Goal: Task Accomplishment & Management: Manage account settings

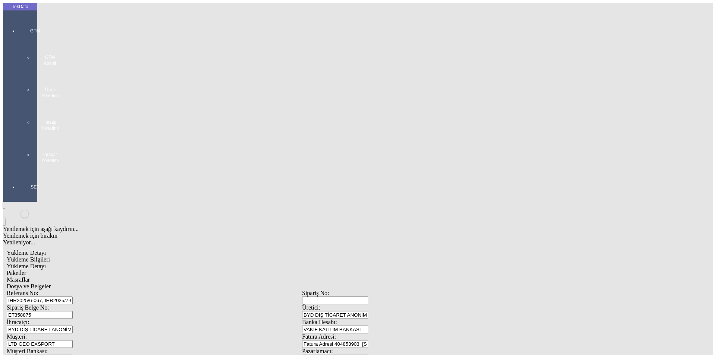
click at [18, 171] on div at bounding box center [35, 171] width 34 height 0
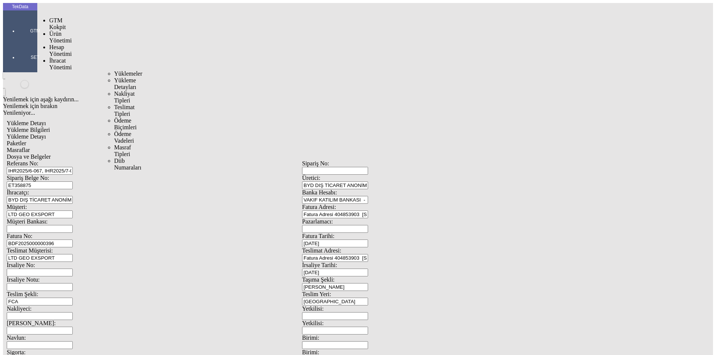
click at [50, 57] on span "İhracat Yönetimi" at bounding box center [60, 63] width 22 height 13
click at [114, 77] on div "Yükleme Detayları" at bounding box center [116, 83] width 4 height 13
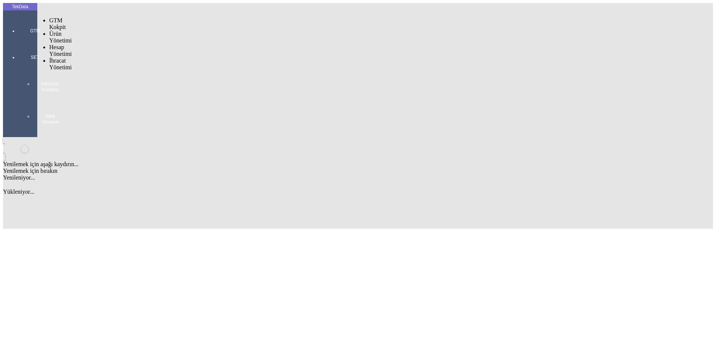
click at [19, 41] on div at bounding box center [35, 41] width 34 height 0
drag, startPoint x: 54, startPoint y: 40, endPoint x: 111, endPoint y: 44, distance: 56.5
click at [57, 57] on div "İhracat Yönetimi" at bounding box center [58, 63] width 19 height 13
click at [114, 70] on span "Yüklemeler" at bounding box center [128, 73] width 28 height 6
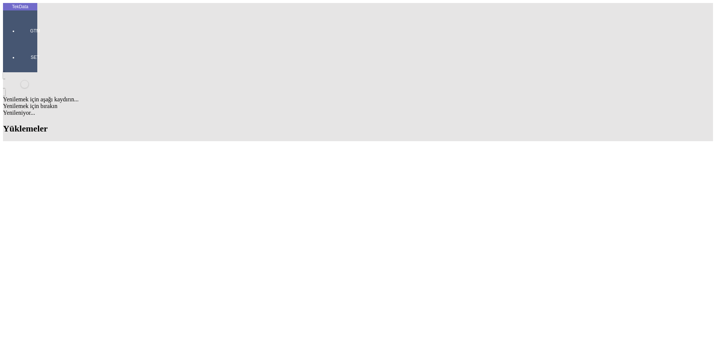
drag, startPoint x: 256, startPoint y: 56, endPoint x: 201, endPoint y: 57, distance: 55.6
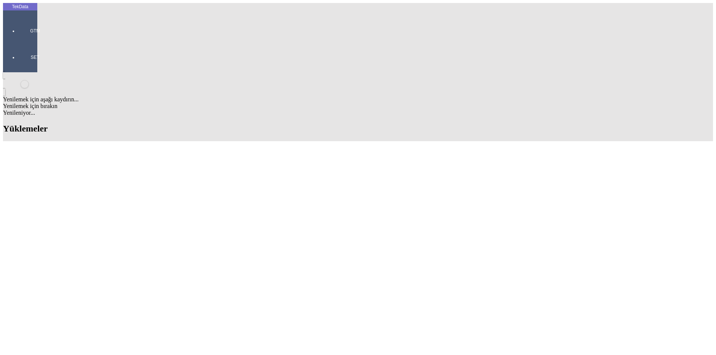
drag, startPoint x: 260, startPoint y: 20, endPoint x: 201, endPoint y: 21, distance: 58.9
copy tr "ET356700 - ET356701"
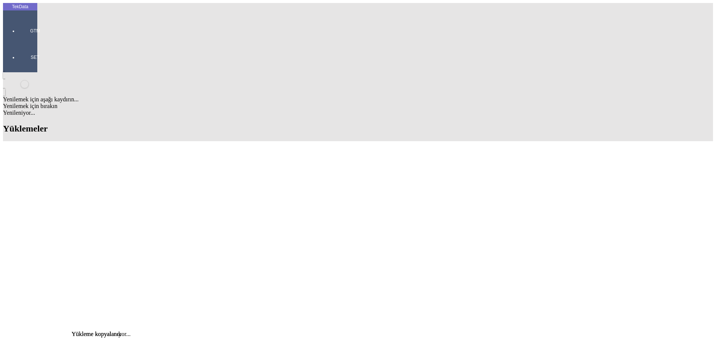
scroll to position [448, 0]
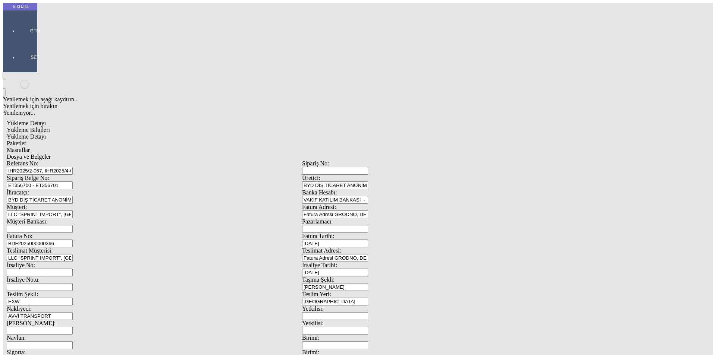
drag, startPoint x: 213, startPoint y: 53, endPoint x: 28, endPoint y: 47, distance: 185.1
click at [28, 47] on div "TekData GTM SET Yenilemek için aşağı kaydırın... Yenilemek için bırakın Yenilen…" at bounding box center [302, 295] width 598 height 584
paste input "4-083"
type input "IHR2025/4-083"
drag, startPoint x: 159, startPoint y: 69, endPoint x: 3, endPoint y: 69, distance: 155.9
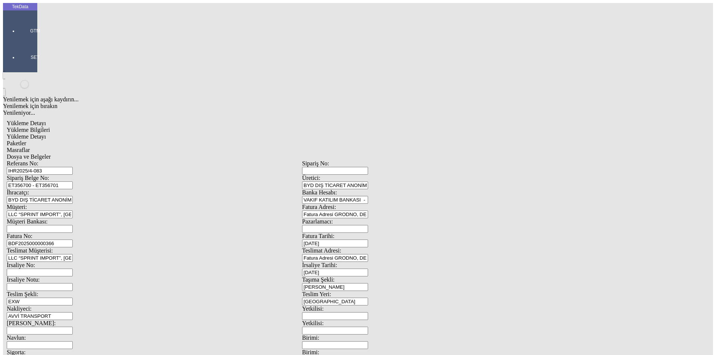
click at [3, 69] on div "TekData GTM SET Yenilemek için aşağı kaydırın... Yenilemek için bırakın Yenilen…" at bounding box center [302, 295] width 598 height 584
paste input "8974"
type input "ET358974"
click at [73, 240] on input "BDF2025000000366" at bounding box center [40, 244] width 66 height 8
type input "BDF2025000000"
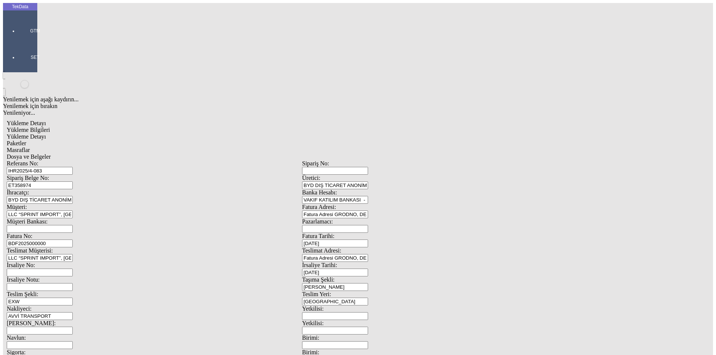
type input "[DATE]"
drag, startPoint x: 439, startPoint y: 150, endPoint x: 337, endPoint y: 154, distance: 102.7
click at [375, 262] on div "İrsaliye Tarihi: [DATE]" at bounding box center [449, 269] width 295 height 15
type input "[DATE]"
drag, startPoint x: 122, startPoint y: 248, endPoint x: 86, endPoint y: 251, distance: 36.4
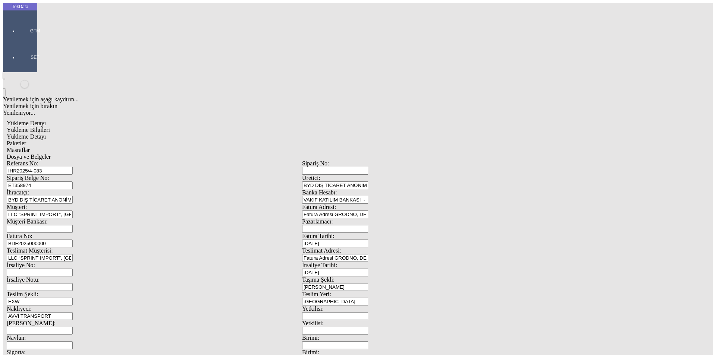
drag, startPoint x: 123, startPoint y: 250, endPoint x: 57, endPoint y: 248, distance: 65.7
type input "1"
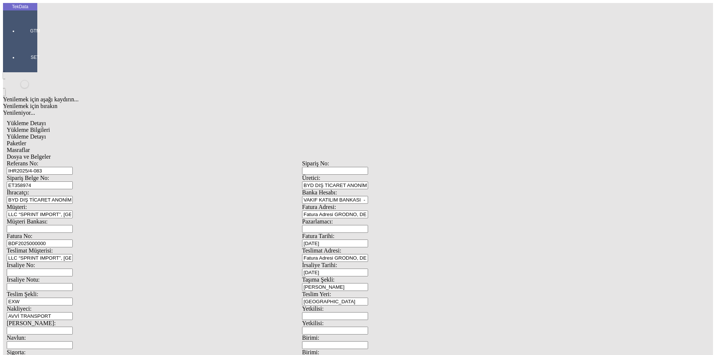
type input "[DATE]"
drag, startPoint x: 144, startPoint y: 261, endPoint x: 32, endPoint y: 257, distance: 112.4
click at [32, 257] on div "TekData GTM SET Yenilemek için aşağı kaydırın... Yenilemek için bırakın Yenilen…" at bounding box center [302, 295] width 598 height 584
type input "[DATE]"
drag, startPoint x: 128, startPoint y: 288, endPoint x: 81, endPoint y: 289, distance: 47.8
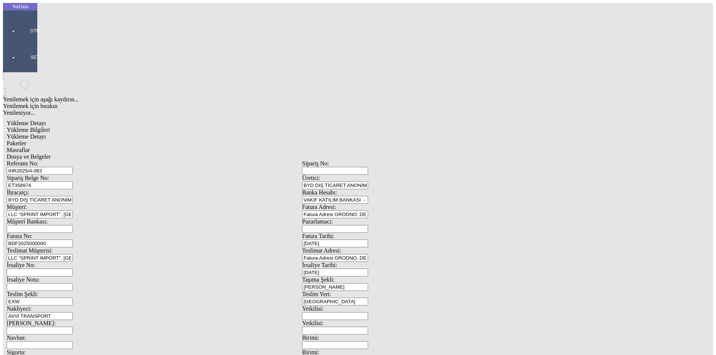
type input "635.35"
drag, startPoint x: 433, startPoint y: 281, endPoint x: 373, endPoint y: 279, distance: 59.7
click at [374, 279] on div "Referans No: IHR2025/4-083 Sipariş No: Sipariş Belge No: ET358974 Üretici: BYD …" at bounding box center [302, 334] width 591 height 349
type input "648.1"
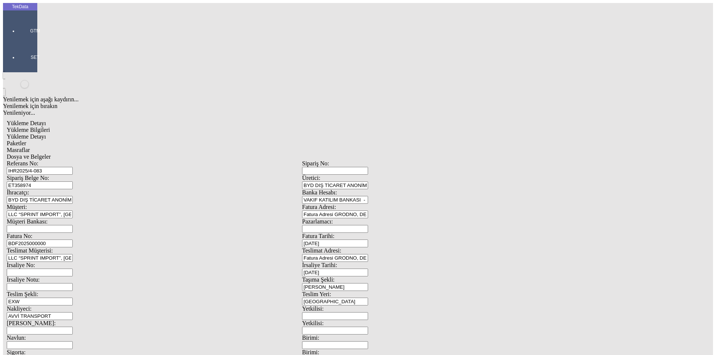
click at [46, 134] on span "Yükleme Detayı" at bounding box center [26, 137] width 39 height 6
click at [322, 175] on span "Evet" at bounding box center [316, 172] width 11 height 6
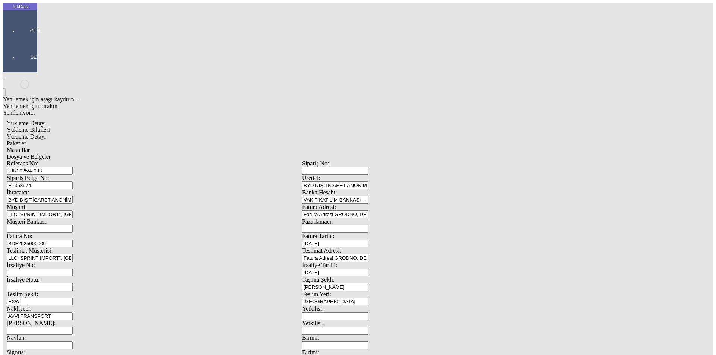
type input "Metre"
type input "Amerikan Doları"
type input "2024/D1-02465"
drag, startPoint x: 95, startPoint y: 106, endPoint x: 62, endPoint y: 104, distance: 33.3
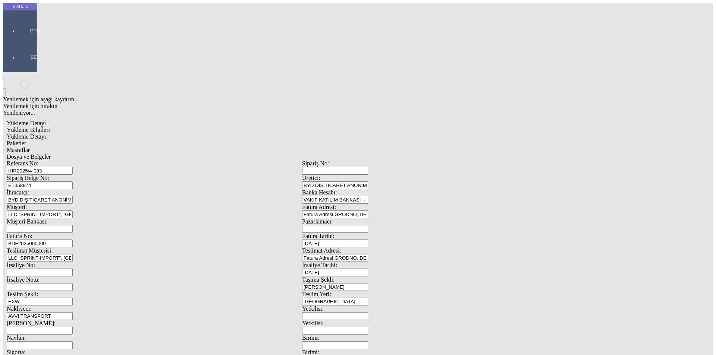
type input "1580"
type input "1.5"
type input "300"
type input "303"
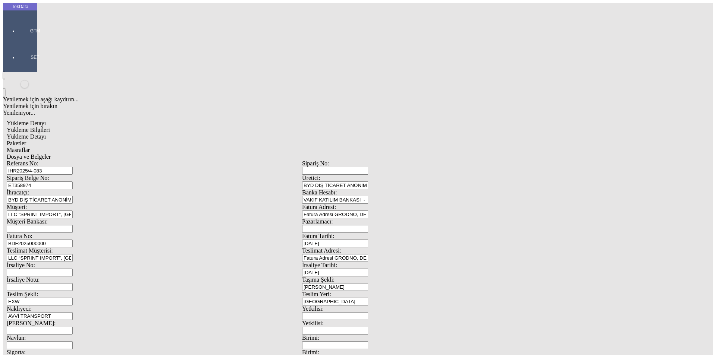
type input "308.4"
drag, startPoint x: 74, startPoint y: 123, endPoint x: 59, endPoint y: 131, distance: 17.0
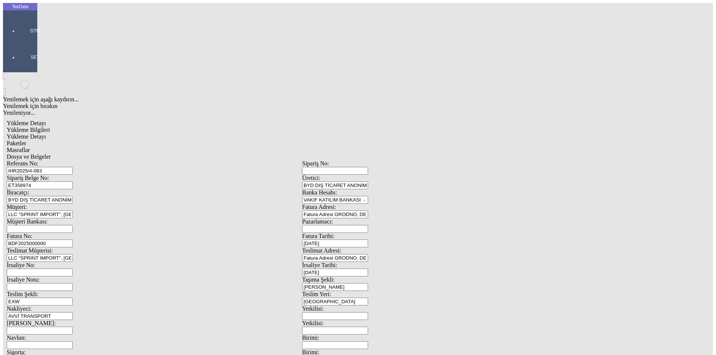
type input "1976.25"
type input "1.26"
type input "300"
type input "332.35"
type input "339.7"
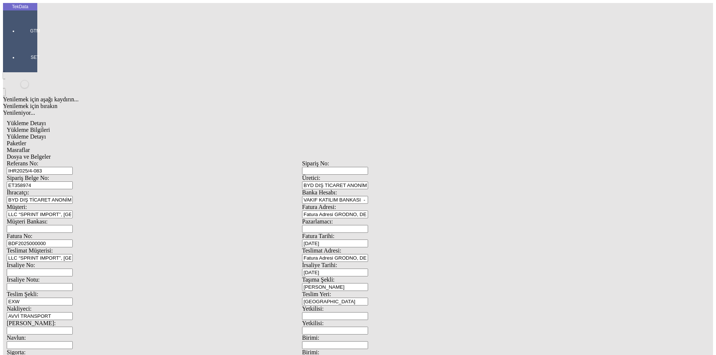
click at [26, 140] on span "Paketler" at bounding box center [16, 143] width 19 height 6
drag, startPoint x: 416, startPoint y: 76, endPoint x: 376, endPoint y: 81, distance: 40.9
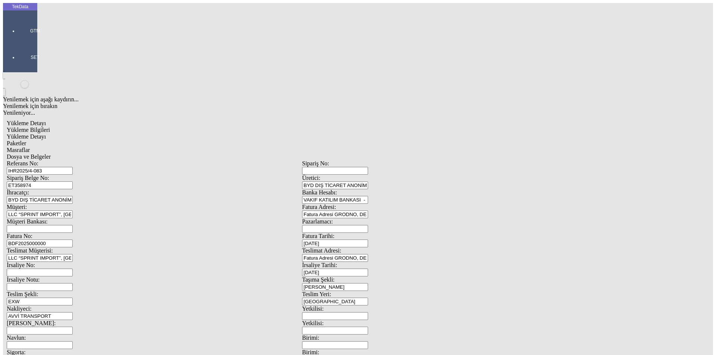
type input "14"
click at [30, 147] on span "Masraflar" at bounding box center [18, 150] width 23 height 6
click at [297, 154] on div "Dosya ve Belgeler" at bounding box center [302, 157] width 591 height 7
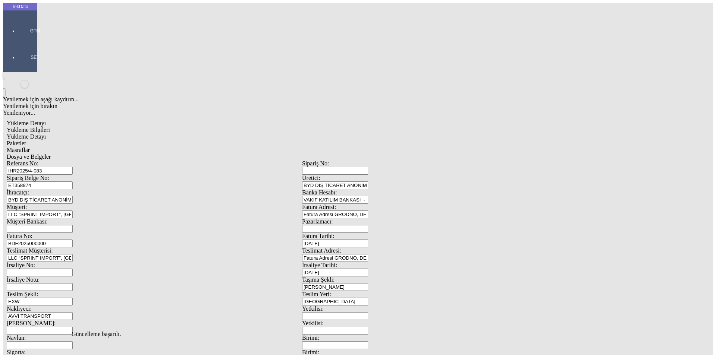
click at [51, 154] on span "Dosya ve Belgeler" at bounding box center [29, 157] width 44 height 6
click at [50, 127] on span "Yükleme Bilgileri" at bounding box center [28, 130] width 43 height 6
drag, startPoint x: 168, startPoint y: 60, endPoint x: 53, endPoint y: 51, distance: 115.2
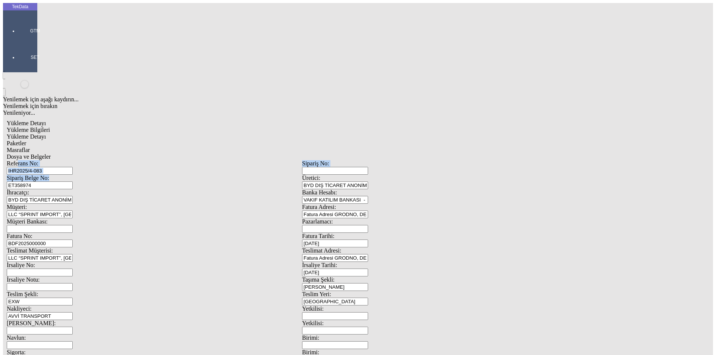
click at [53, 160] on div "Referans No: IHR2025/4-083 Sipariş No: Sipariş Belge No: ET358974 Üretici: BYD …" at bounding box center [302, 334] width 591 height 349
click at [73, 167] on input "IHR2025/4-083" at bounding box center [40, 171] width 66 height 8
drag, startPoint x: 147, startPoint y: 54, endPoint x: 69, endPoint y: 56, distance: 78.7
click at [69, 160] on div "Referans No: IHR2025/4-083" at bounding box center [154, 167] width 295 height 15
drag, startPoint x: 132, startPoint y: 69, endPoint x: 96, endPoint y: 73, distance: 36.5
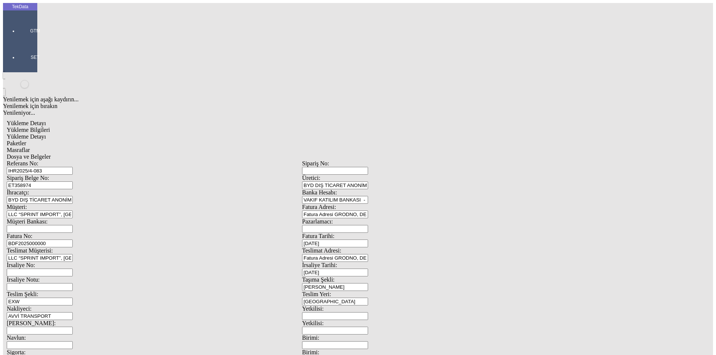
click at [96, 175] on div "Sipariş Belge No: ET358974" at bounding box center [154, 182] width 295 height 15
drag, startPoint x: 664, startPoint y: 337, endPoint x: 680, endPoint y: 337, distance: 16.4
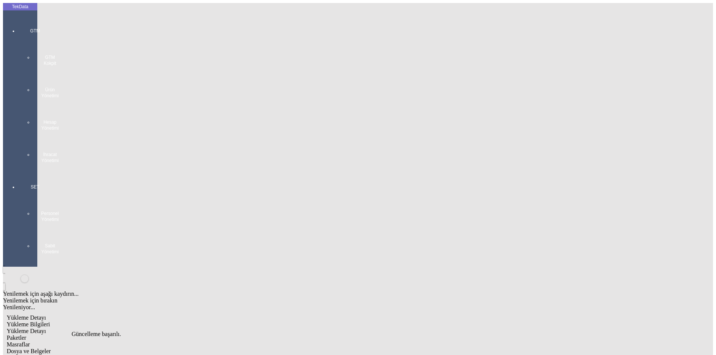
click at [18, 28] on div "GTM GTM Kokpit Ürün Yönetimi Hesap Yönetimi İhracat Yönetimi" at bounding box center [35, 93] width 34 height 156
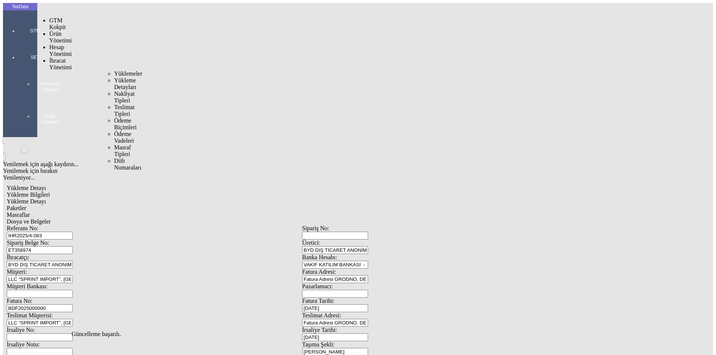
drag, startPoint x: 64, startPoint y: 41, endPoint x: 88, endPoint y: 43, distance: 23.5
click at [65, 57] on span "İhracat Yönetimi" at bounding box center [60, 63] width 22 height 13
click at [114, 70] on span "Yüklemeler" at bounding box center [128, 73] width 28 height 6
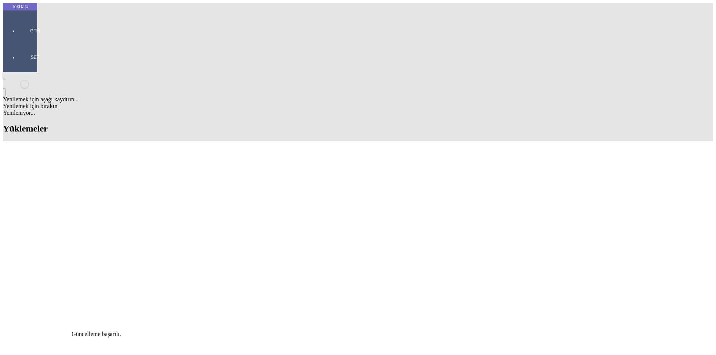
scroll to position [448, 0]
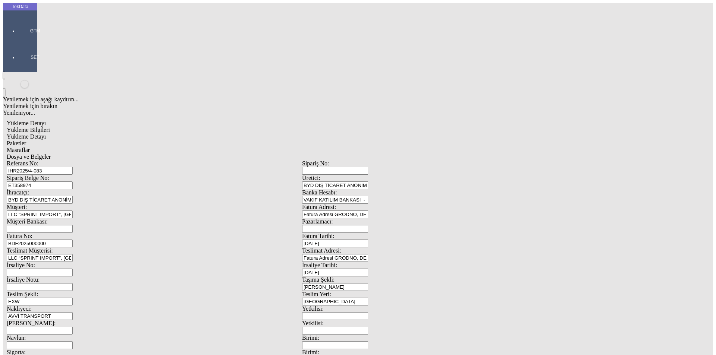
drag, startPoint x: 161, startPoint y: 54, endPoint x: 90, endPoint y: 55, distance: 70.5
click at [91, 160] on div "Referans No: IHR2025/4-083" at bounding box center [154, 167] width 295 height 15
paste input "27, IHR2025/4-059, IHR2025/8-051"
type input "IHR2025/4-027, IHR2025/4-059, IHR2025/8-051"
drag, startPoint x: 147, startPoint y: 73, endPoint x: 50, endPoint y: 57, distance: 98.7
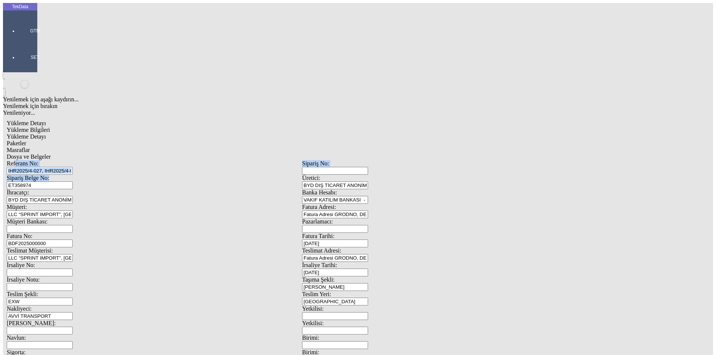
click at [50, 160] on div "Referans No: IHR2025/4-027, IHR2025/4-059, IHR2025/8-051 Sipariş No: Sipariş Be…" at bounding box center [302, 334] width 591 height 349
click at [73, 182] on input "ET358974" at bounding box center [40, 186] width 66 height 8
drag, startPoint x: 138, startPoint y: 70, endPoint x: 62, endPoint y: 69, distance: 75.3
click at [62, 175] on div "Sipariş Belge No: ET358974" at bounding box center [154, 182] width 295 height 15
paste input "7"
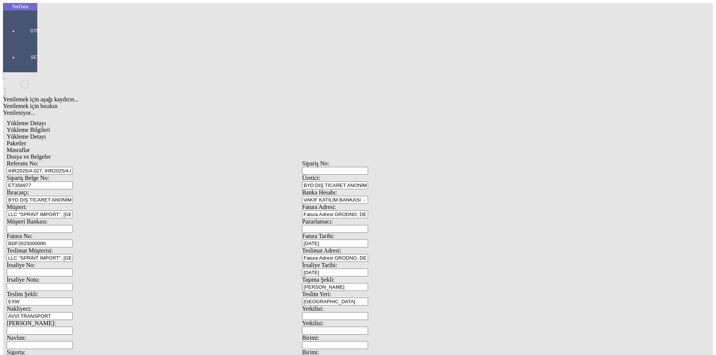
type input "ET358977"
click at [73, 240] on input "BDF2025000000" at bounding box center [40, 244] width 66 height 8
drag, startPoint x: 150, startPoint y: 281, endPoint x: 105, endPoint y: 281, distance: 45.1
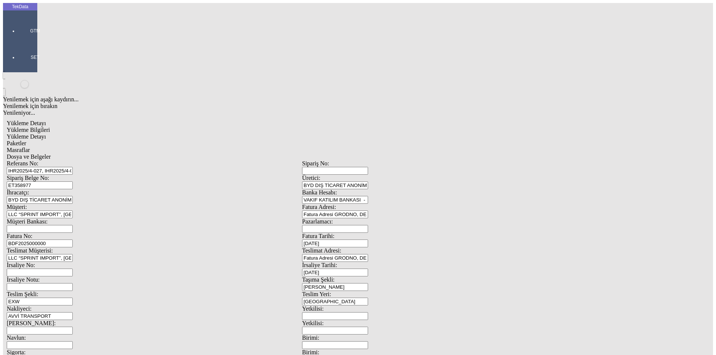
drag, startPoint x: 162, startPoint y: 288, endPoint x: 79, endPoint y: 289, distance: 82.5
type input "1081.9"
type input "1097.4"
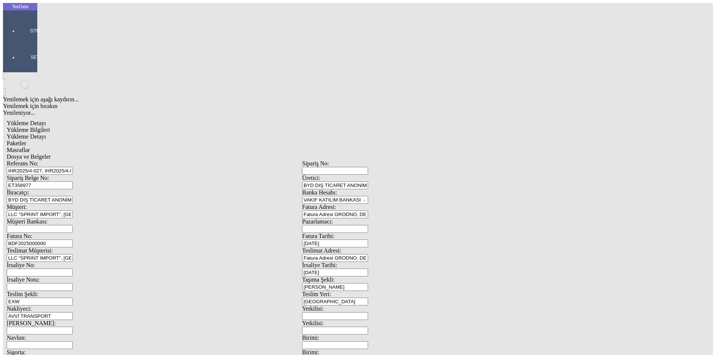
click at [46, 134] on span "Yükleme Detayı" at bounding box center [26, 137] width 39 height 6
drag, startPoint x: 132, startPoint y: 115, endPoint x: 81, endPoint y: 115, distance: 51.5
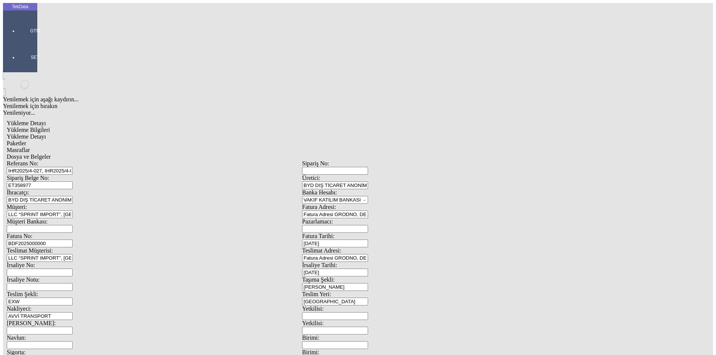
drag, startPoint x: 116, startPoint y: 106, endPoint x: 25, endPoint y: 96, distance: 91.5
type input "1826"
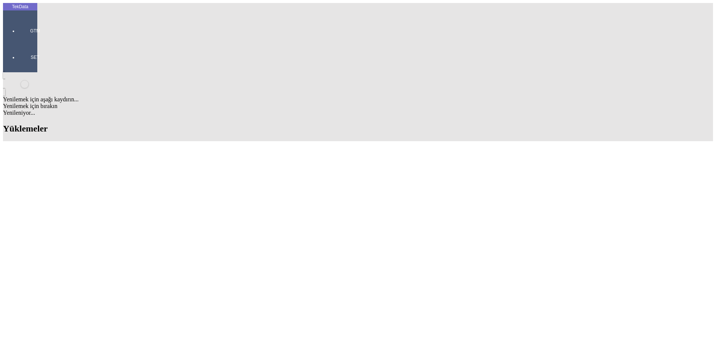
scroll to position [261, 0]
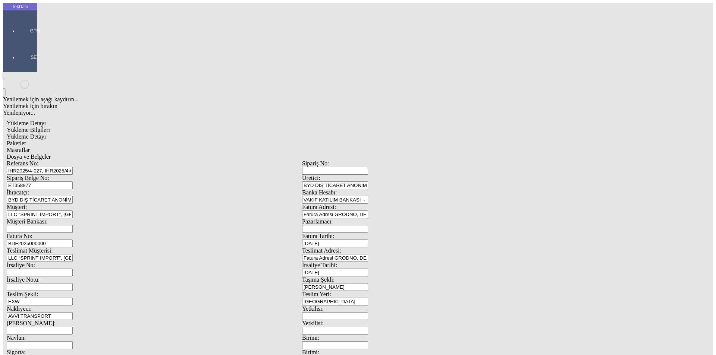
click at [46, 134] on span "Yükleme Detayı" at bounding box center [26, 137] width 39 height 6
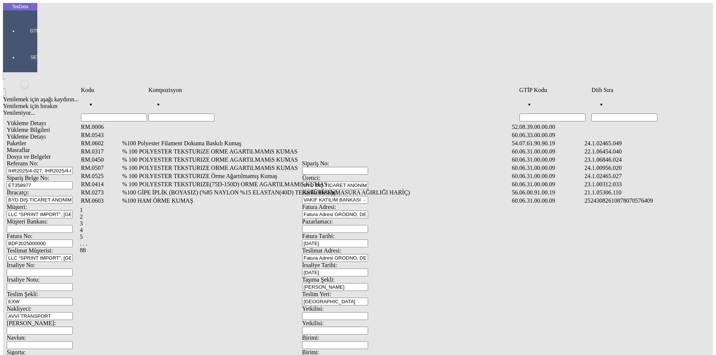
click at [623, 123] on td "Veri Tablosu" at bounding box center [640, 126] width 113 height 7
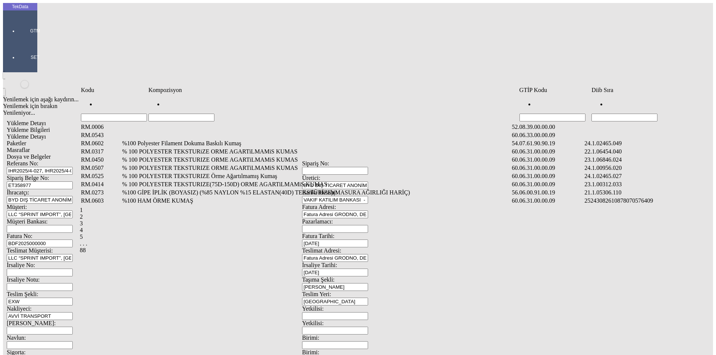
click at [624, 114] on input "Hücreyi Filtrele" at bounding box center [625, 118] width 66 height 8
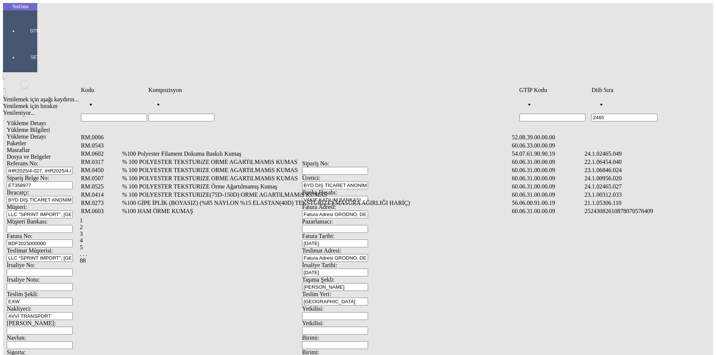
type input "2465"
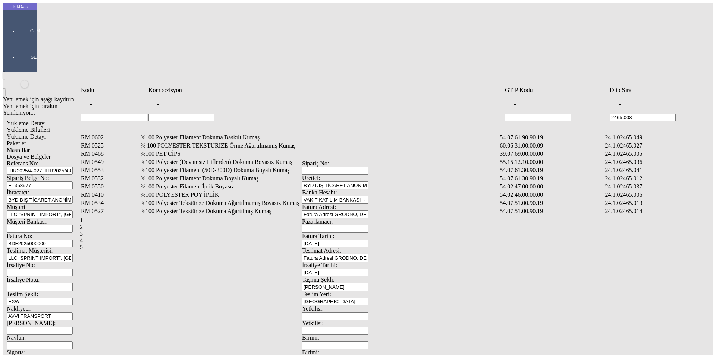
type input "2465.008"
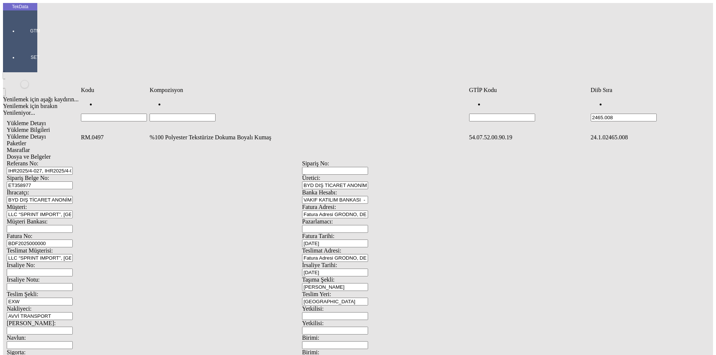
click at [186, 134] on td "%100 Polyester Tekstürize Dokuma Boyalı Kumaş" at bounding box center [308, 137] width 319 height 7
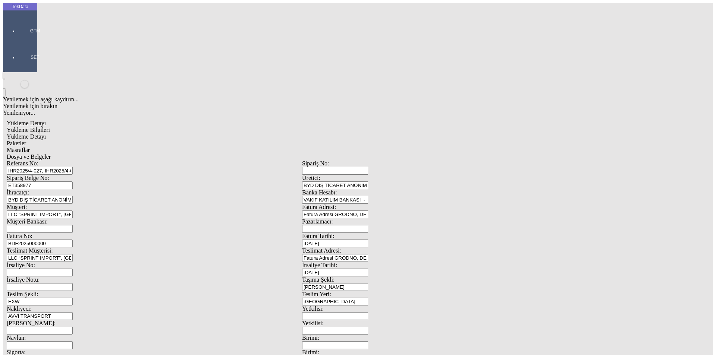
type input "240"
click at [417, 135] on div "Metre" at bounding box center [554, 138] width 295 height 7
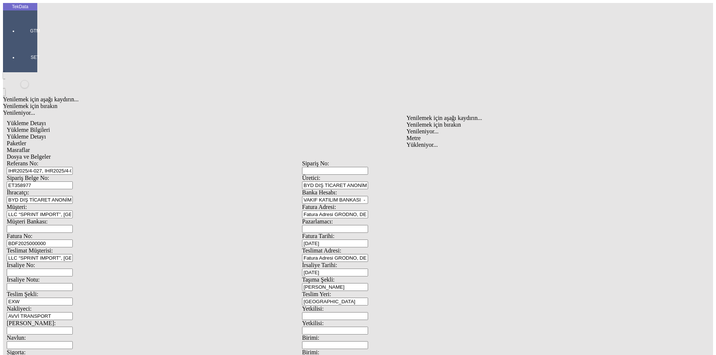
type input "Metre"
type input "2.3"
click at [425, 156] on div "Amerikan Doları" at bounding box center [554, 159] width 295 height 7
type input "Amerikan Doları"
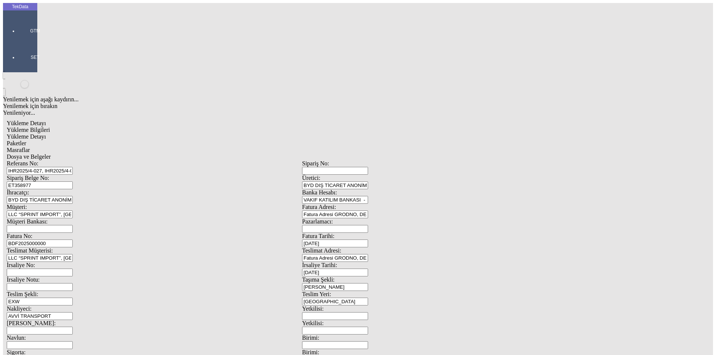
type input "300"
type input "153.2"
type input "155.2"
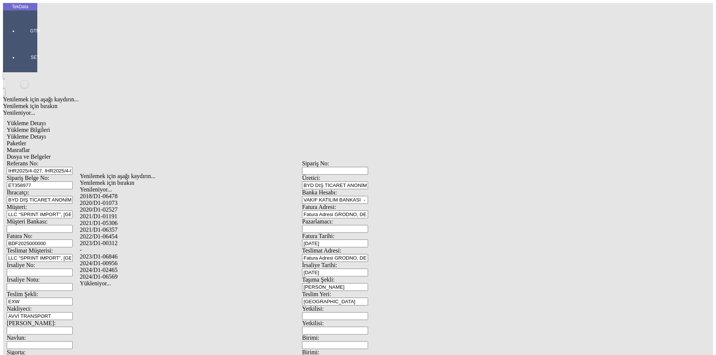
click at [125, 267] on div "2024/D1-02465" at bounding box center [225, 270] width 290 height 7
type input "2024/D1-02465"
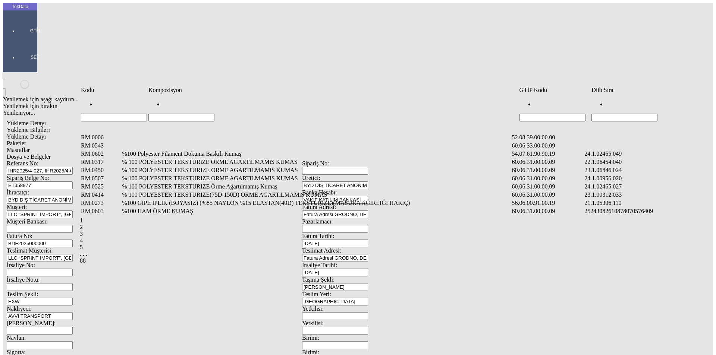
click at [620, 114] on input "Hücreyi Filtrele" at bounding box center [625, 118] width 66 height 8
type input "2465"
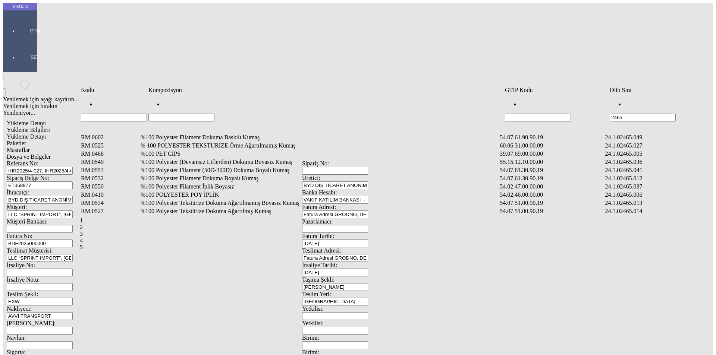
click at [211, 175] on td "%100 Polyester Filament Dokuma Boyalı Kumaş" at bounding box center [319, 178] width 359 height 7
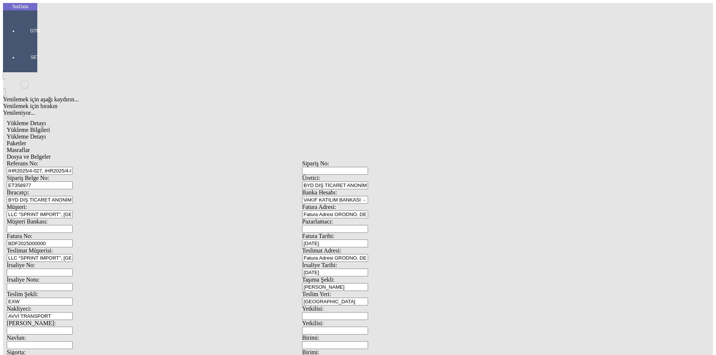
type input "1826.75"
click at [419, 135] on div "Metre" at bounding box center [554, 138] width 295 height 7
type input "Metre"
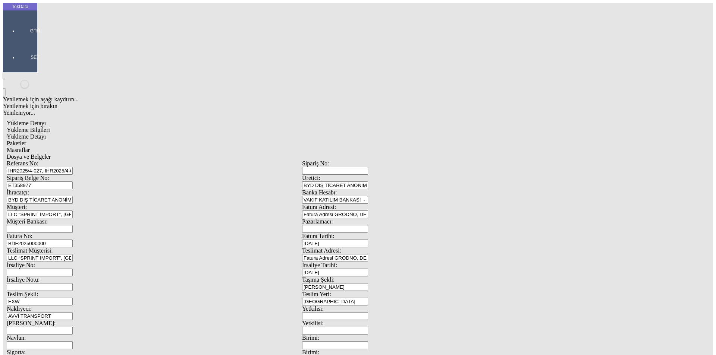
type input "1.25"
click at [427, 156] on div "Amerikan Doları" at bounding box center [554, 159] width 295 height 7
type input "Amerikan Doları"
type input "300"
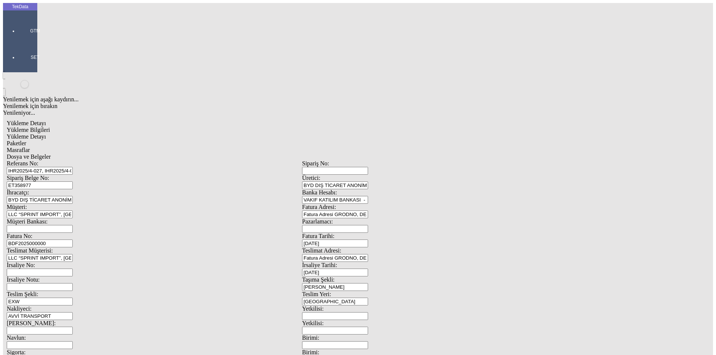
type input "311.35"
type input "317.05"
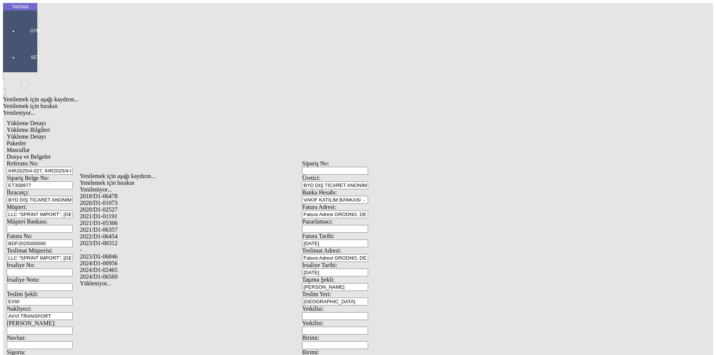
click at [123, 267] on div "2024/D1-02465" at bounding box center [225, 270] width 290 height 7
type input "2024/D1-02465"
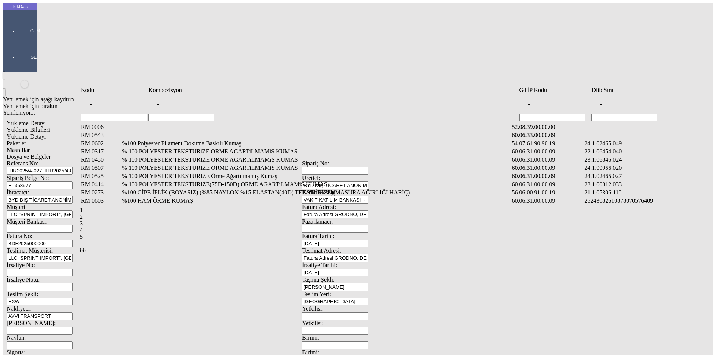
click at [636, 114] on input "Hücreyi Filtrele" at bounding box center [625, 118] width 66 height 8
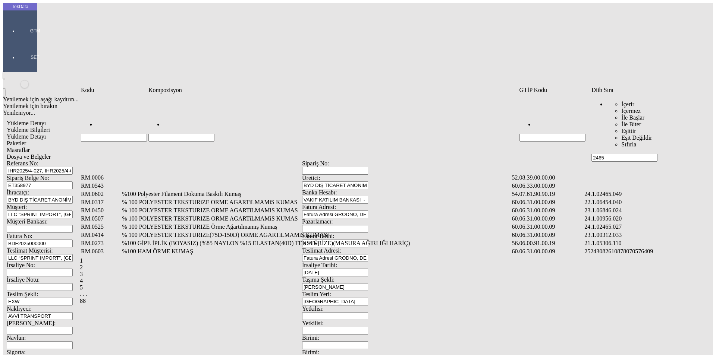
type input "2465"
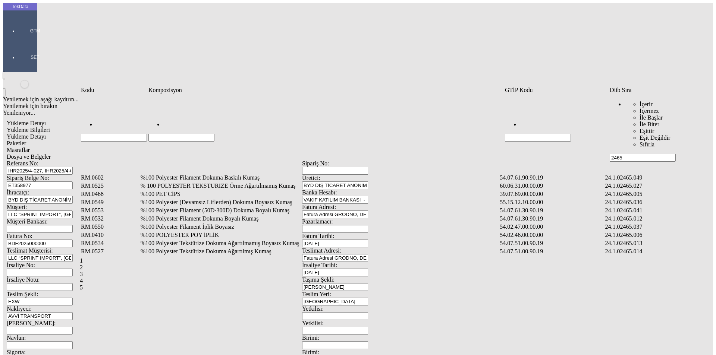
click at [204, 215] on td "%100 Polyester Filament Dokuma Boyalı Kumaş" at bounding box center [319, 218] width 359 height 7
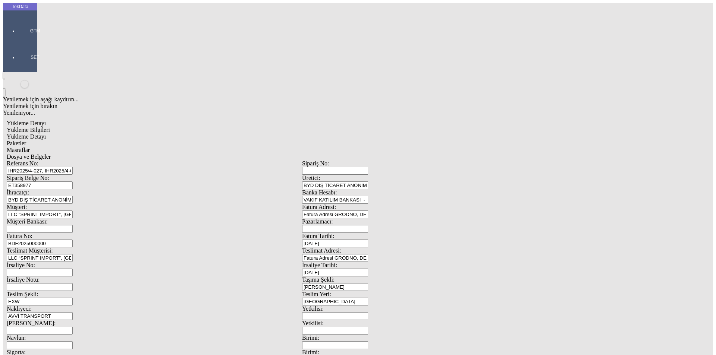
type input "1439"
click at [420, 135] on div "Metre" at bounding box center [554, 138] width 295 height 7
type input "Metre"
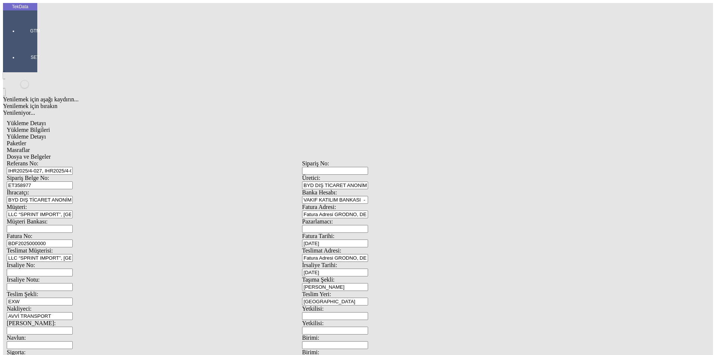
type input "1.65"
click at [428, 156] on div "Amerikan Doları" at bounding box center [554, 159] width 295 height 7
type input "Amerikan Doları"
type input "300"
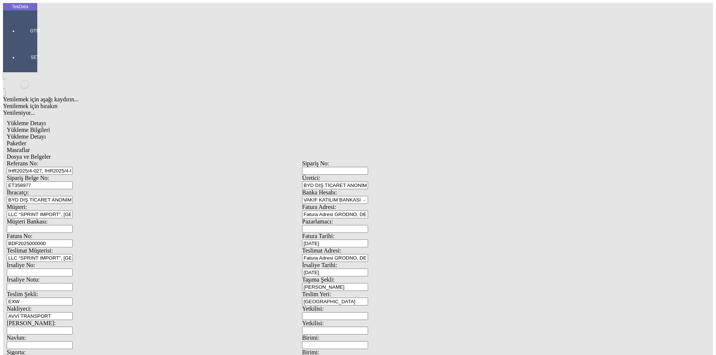
type input "293.5"
type input "297.85"
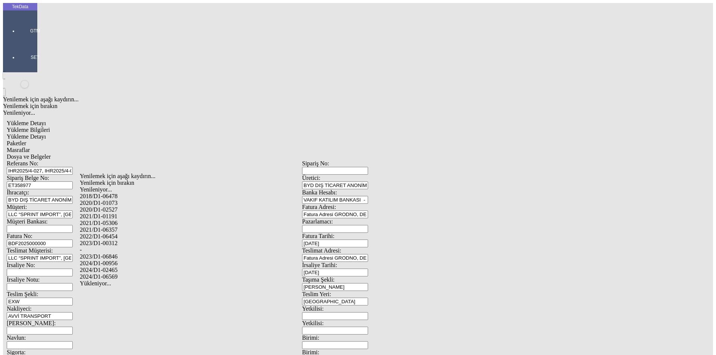
drag, startPoint x: 123, startPoint y: 258, endPoint x: 232, endPoint y: 244, distance: 109.7
click at [123, 267] on div "2024/D1-02465" at bounding box center [225, 270] width 290 height 7
type input "2024/D1-02465"
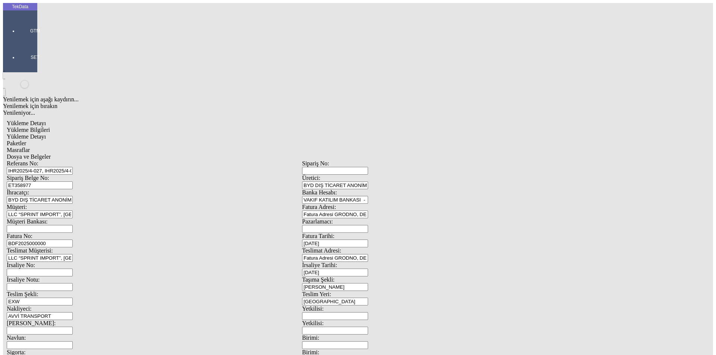
drag, startPoint x: 689, startPoint y: 53, endPoint x: 633, endPoint y: 63, distance: 57.0
drag, startPoint x: 523, startPoint y: 78, endPoint x: 536, endPoint y: 84, distance: 15.2
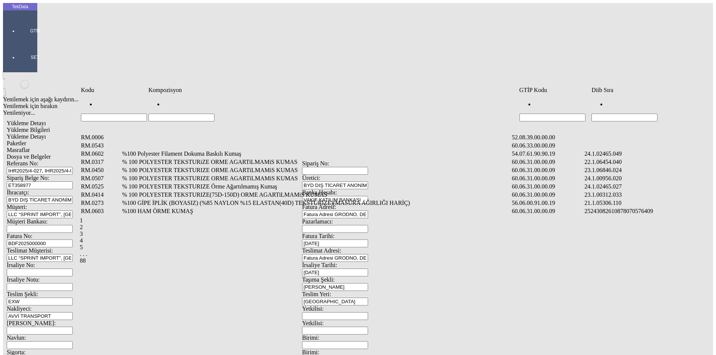
click at [612, 114] on input "Hücreyi Filtrele" at bounding box center [625, 118] width 66 height 8
type input "2465.012"
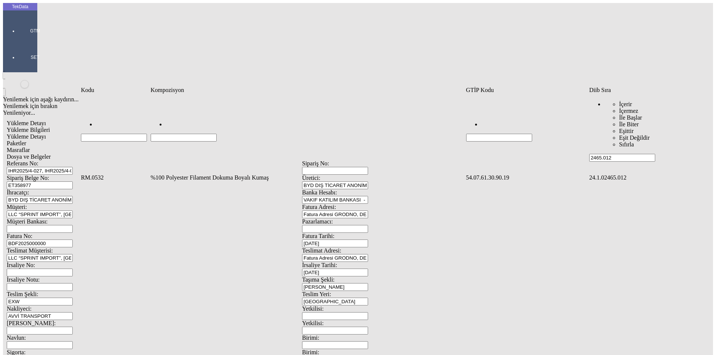
click at [198, 174] on td "%100 Polyester Filament Dokuma Boyalı Kumaş" at bounding box center [307, 177] width 315 height 7
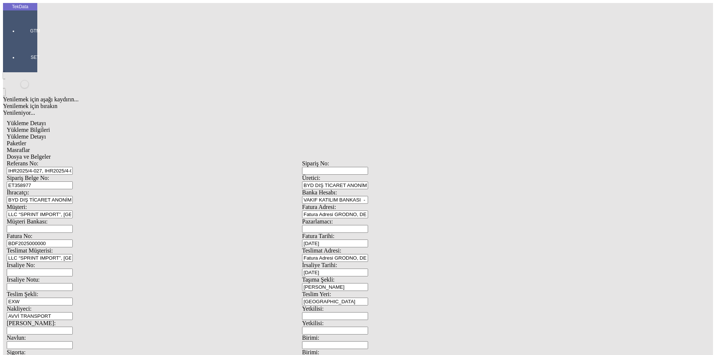
type input "1069.55"
click at [424, 135] on div "Metre" at bounding box center [554, 138] width 295 height 7
type input "Metre"
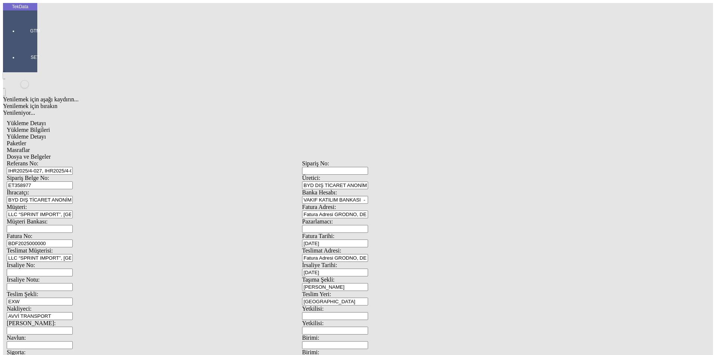
type input "1.82"
click at [422, 156] on div "Amerikan Doları" at bounding box center [554, 159] width 295 height 7
type input "Amerikan Doları"
type input "300"
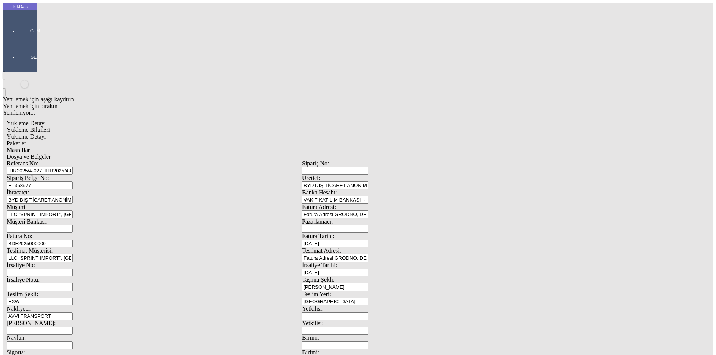
type input "323.85"
type input "327.3"
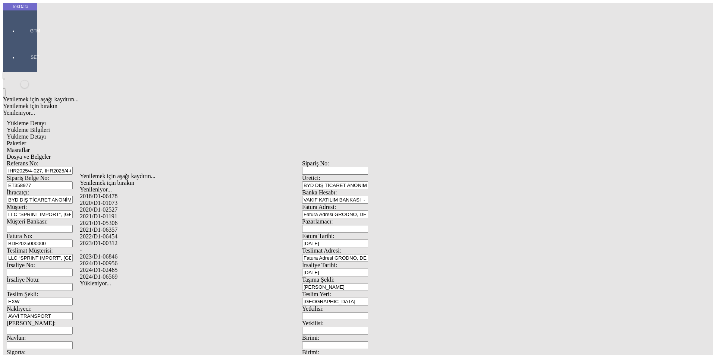
click at [131, 267] on div "2024/D1-02465" at bounding box center [225, 270] width 290 height 7
type input "2024/D1-02465"
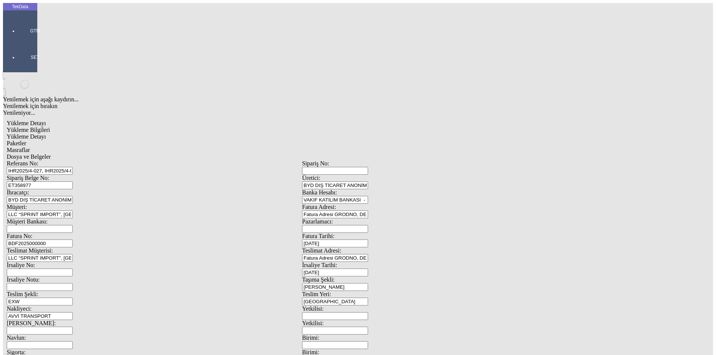
click at [26, 140] on span "Paketler" at bounding box center [16, 143] width 19 height 6
type input "3"
type input "150x60x30"
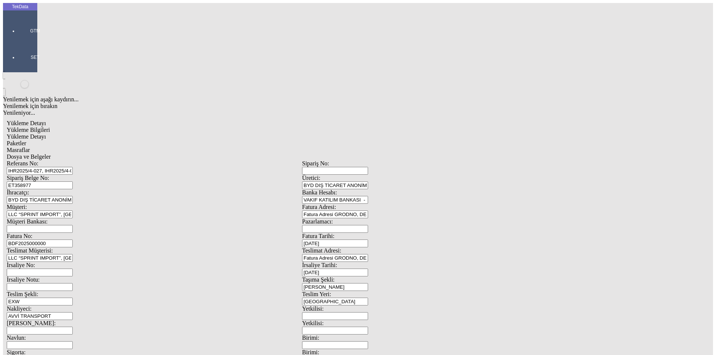
drag, startPoint x: 92, startPoint y: 81, endPoint x: 95, endPoint y: 84, distance: 5.0
click at [98, 113] on div "Çuval" at bounding box center [221, 116] width 296 height 7
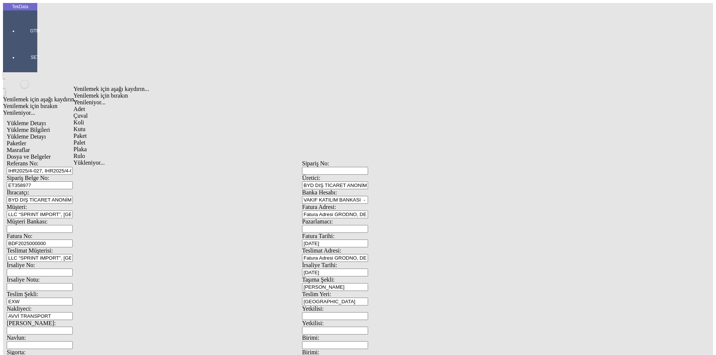
type input "Çuval"
type input "19"
type input "80x80x30"
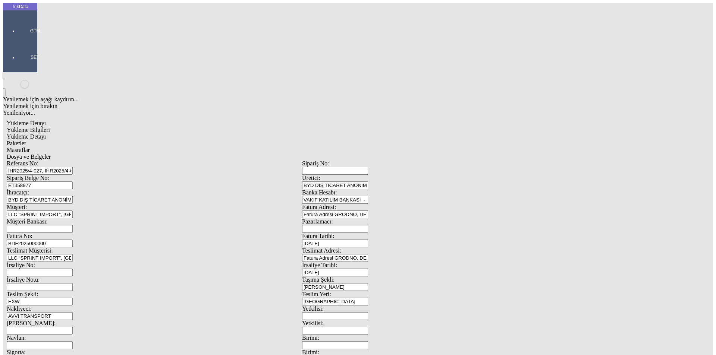
click at [30, 147] on span "Masraflar" at bounding box center [18, 150] width 23 height 6
click at [51, 154] on span "Dosya ve Belgeler" at bounding box center [29, 157] width 44 height 6
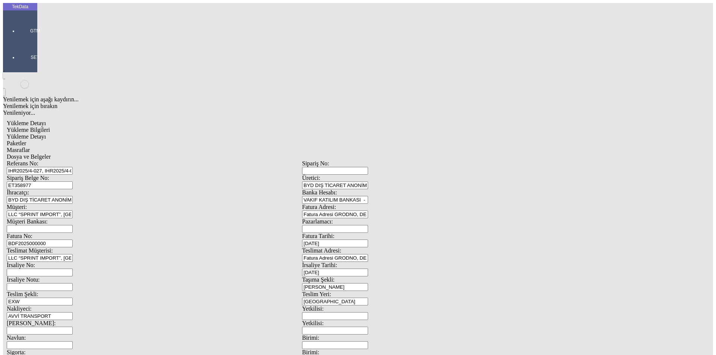
click at [50, 127] on span "Yükleme Bilgileri" at bounding box center [28, 130] width 43 height 6
drag, startPoint x: 210, startPoint y: 51, endPoint x: 65, endPoint y: 43, distance: 145.0
drag, startPoint x: 145, startPoint y: 70, endPoint x: 44, endPoint y: 68, distance: 101.8
click at [44, 160] on div "Referans No: IHR2025/4-027, IHR2025/4-059, IHR2025/8-051 Sipariş No: Sipariş Be…" at bounding box center [302, 334] width 591 height 349
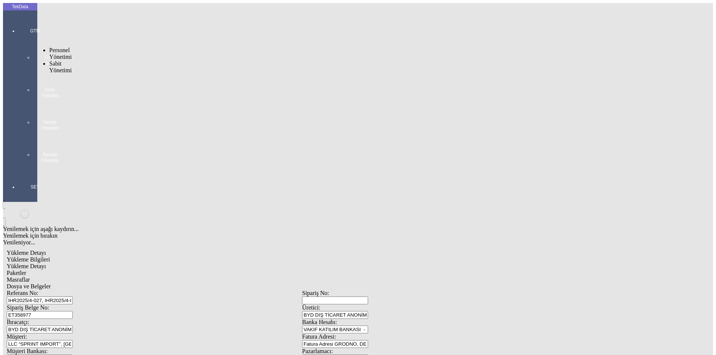
click at [19, 22] on div "GTM GTM Kokpit Ürün Yönetimi Hesap Yönetimi İhracat Yönetimi" at bounding box center [35, 93] width 34 height 156
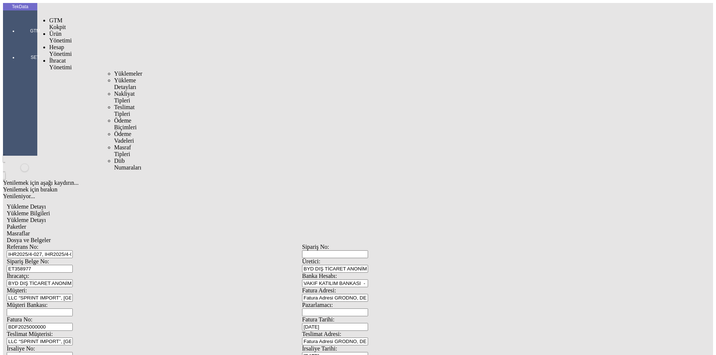
click at [61, 57] on span "İhracat Yönetimi" at bounding box center [60, 63] width 22 height 13
click at [114, 70] on span "Yüklemeler" at bounding box center [128, 73] width 28 height 6
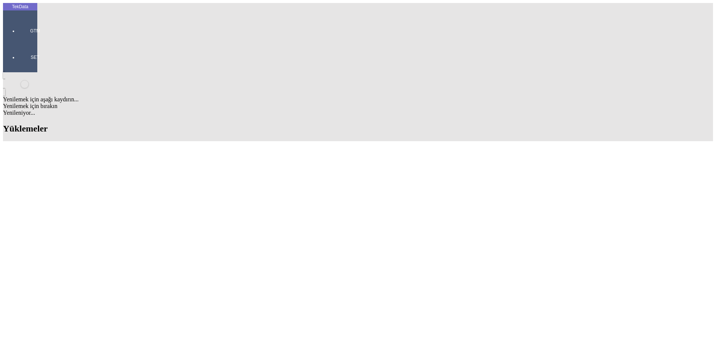
scroll to position [410, 0]
drag, startPoint x: 245, startPoint y: 103, endPoint x: 193, endPoint y: 97, distance: 52.1
copy tr "ET358875"
drag, startPoint x: 319, startPoint y: 102, endPoint x: 360, endPoint y: 103, distance: 40.7
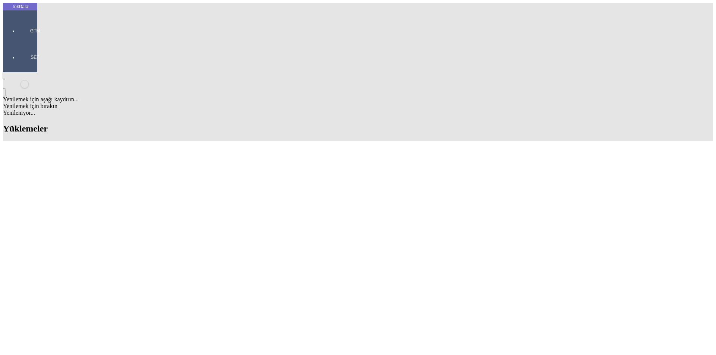
copy td "BDF2025000000396"
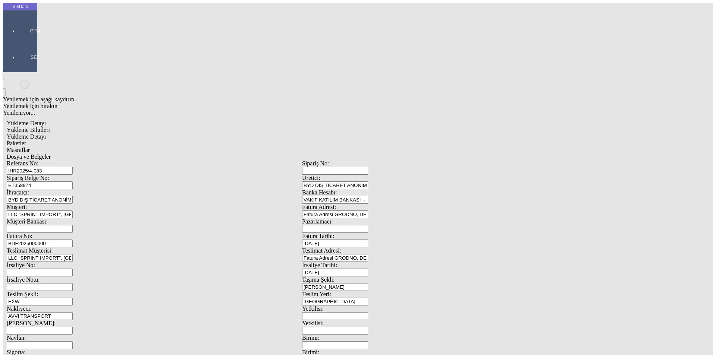
click at [73, 240] on input "BDF2025000000" at bounding box center [40, 244] width 66 height 8
drag, startPoint x: 147, startPoint y: 126, endPoint x: 80, endPoint y: 124, distance: 66.8
click at [80, 233] on div "Fatura No: BDF2025000000" at bounding box center [154, 240] width 295 height 15
paste input "396"
type input "BDF2025000000397"
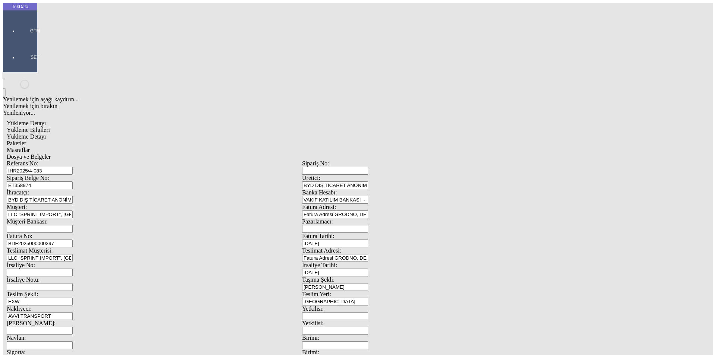
scroll to position [64, 0]
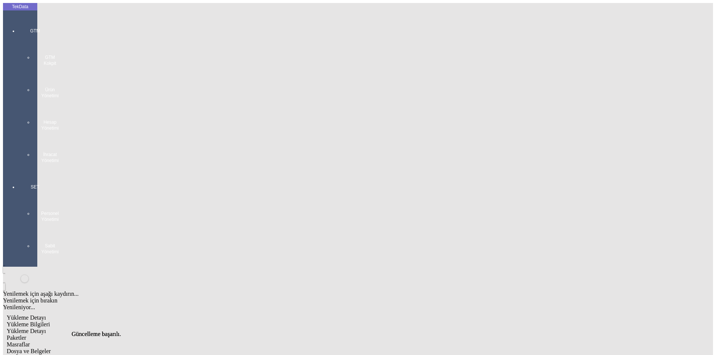
scroll to position [0, 0]
click at [46, 328] on span "Yükleme Detayı" at bounding box center [26, 331] width 39 height 6
click at [179, 335] on div "Paketler" at bounding box center [302, 338] width 591 height 7
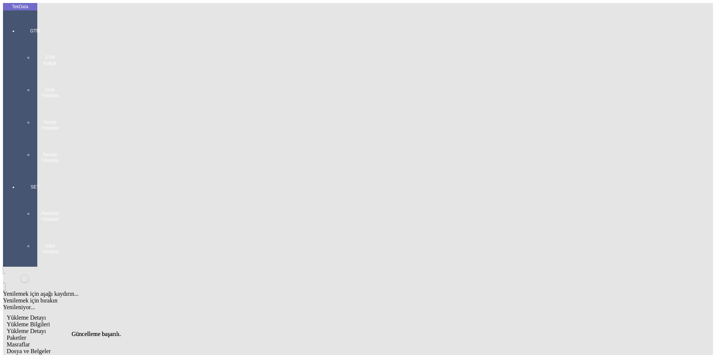
click at [30, 342] on span "Masraflar" at bounding box center [18, 345] width 23 height 6
click at [51, 348] on span "Dosya ve Belgeler" at bounding box center [29, 351] width 44 height 6
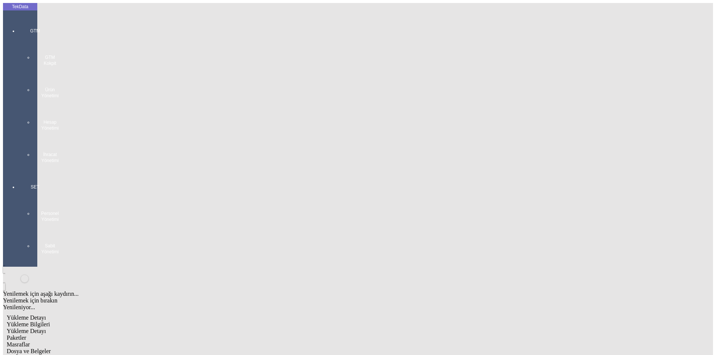
click at [51, 348] on span "Dosya ve Belgeler" at bounding box center [29, 351] width 44 height 6
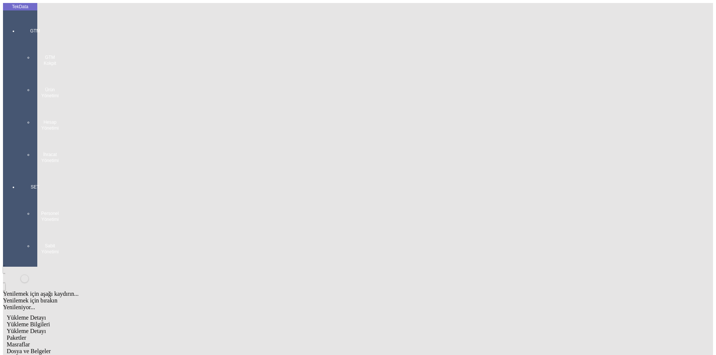
click at [86, 322] on div "Yükleme Bilgileri" at bounding box center [302, 325] width 591 height 7
click at [46, 328] on span "Yükleme Detayı" at bounding box center [26, 331] width 39 height 6
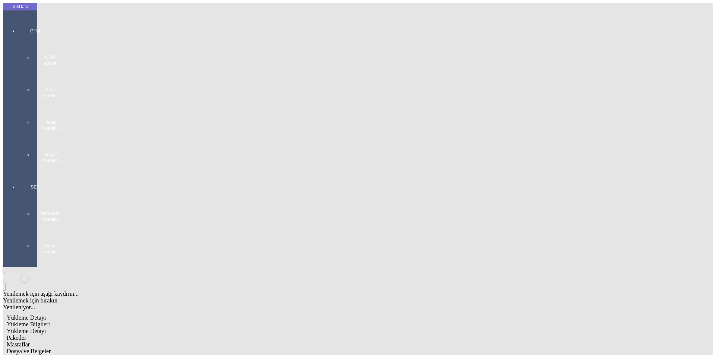
click at [50, 322] on span "Yükleme Bilgileri" at bounding box center [28, 325] width 43 height 6
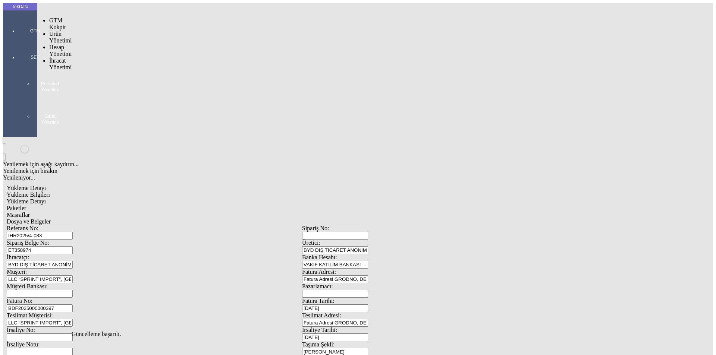
click at [18, 41] on div at bounding box center [35, 41] width 34 height 0
drag, startPoint x: 57, startPoint y: 42, endPoint x: 101, endPoint y: 46, distance: 43.4
click at [58, 57] on span "İhracat Yönetimi" at bounding box center [60, 63] width 22 height 13
click at [114, 70] on span "Yüklemeler" at bounding box center [128, 73] width 28 height 6
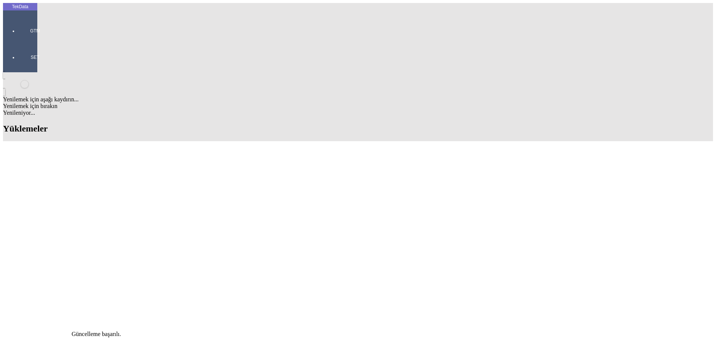
scroll to position [373, 0]
drag, startPoint x: 319, startPoint y: 150, endPoint x: 358, endPoint y: 150, distance: 38.8
copy td "BDF2025000000397"
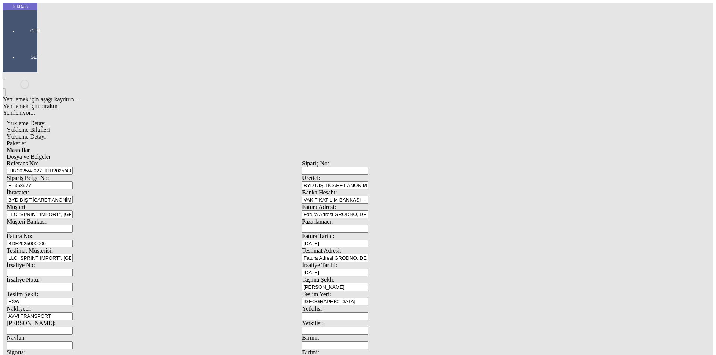
drag, startPoint x: 147, startPoint y: 120, endPoint x: 125, endPoint y: 121, distance: 21.3
click at [125, 240] on div "BDF2025000000" at bounding box center [154, 244] width 295 height 8
drag, startPoint x: 145, startPoint y: 128, endPoint x: 90, endPoint y: 131, distance: 55.3
click at [90, 160] on div "Referans No: IHR2025/4-027, IHR2025/4-059, IHR2025/8-051 Sipariş No: Sipariş Be…" at bounding box center [302, 334] width 591 height 349
paste input "397"
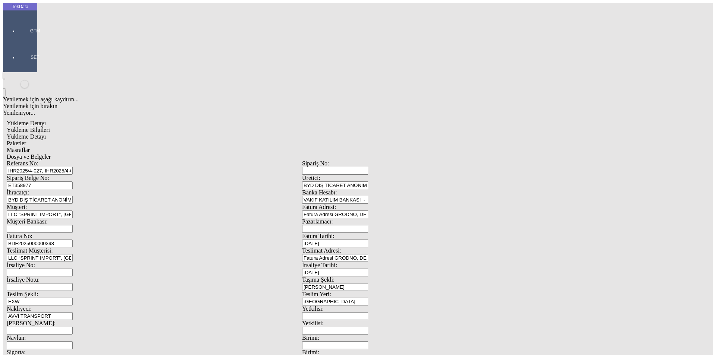
type input "BDF2025000000398"
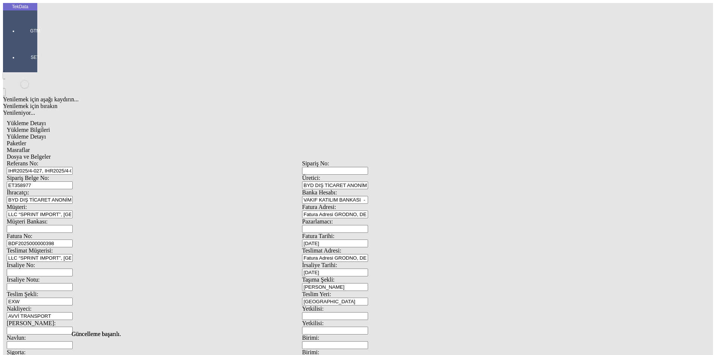
click at [26, 140] on span "Paketler" at bounding box center [16, 143] width 19 height 6
click at [210, 147] on div "Masraflar" at bounding box center [302, 150] width 591 height 7
click at [257, 154] on div "Dosya ve Belgeler" at bounding box center [302, 157] width 591 height 7
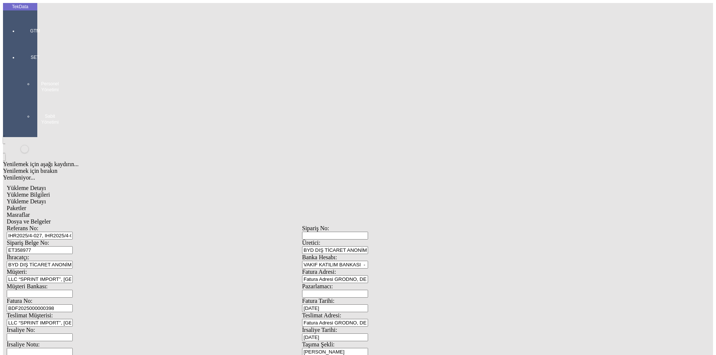
click at [51, 219] on span "Dosya ve Belgeler" at bounding box center [29, 222] width 44 height 6
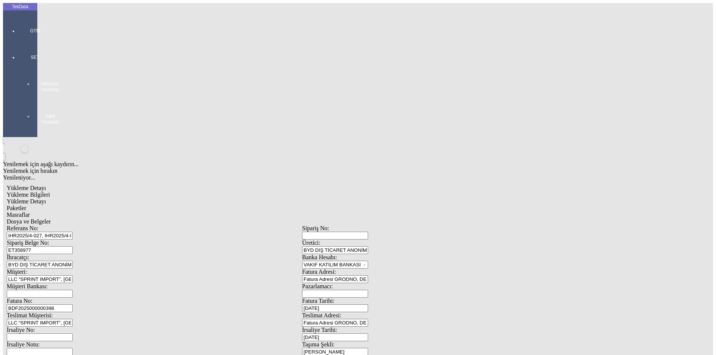
click at [50, 192] on span "Yükleme Bilgileri" at bounding box center [28, 195] width 43 height 6
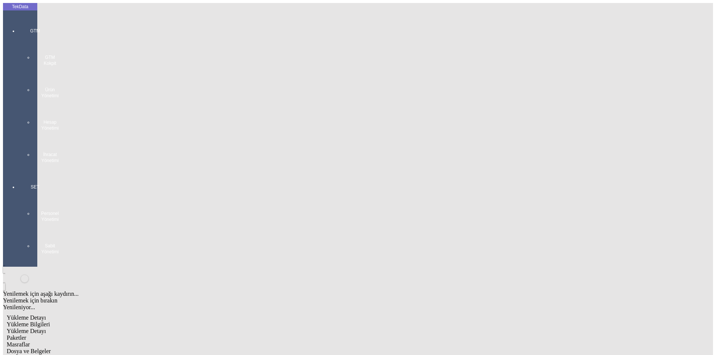
click at [24, 171] on div at bounding box center [35, 171] width 34 height 0
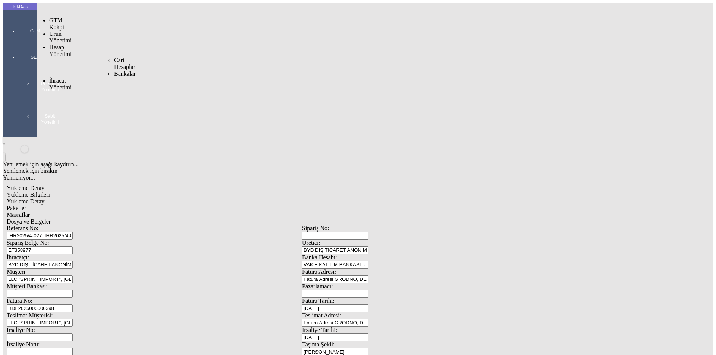
click at [51, 78] on div "İhracat Yönetimi" at bounding box center [58, 84] width 19 height 13
click at [69, 91] on div at bounding box center [58, 91] width 19 height 0
drag, startPoint x: 94, startPoint y: 42, endPoint x: 101, endPoint y: 43, distance: 7.2
click at [114, 91] on span "Yüklemeler" at bounding box center [128, 94] width 28 height 6
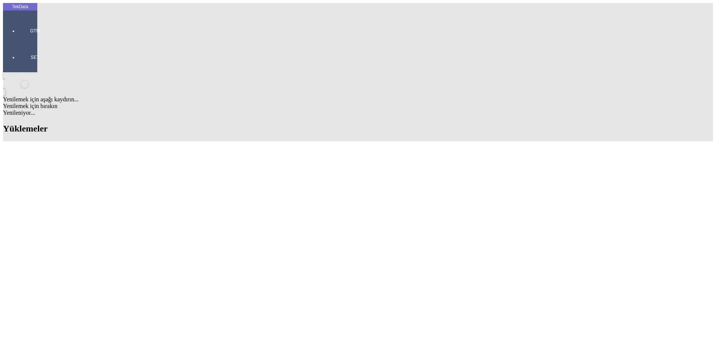
scroll to position [261, 0]
drag, startPoint x: 236, startPoint y: 261, endPoint x: 210, endPoint y: 261, distance: 25.4
copy td "ET358974"
